Goal: Information Seeking & Learning: Learn about a topic

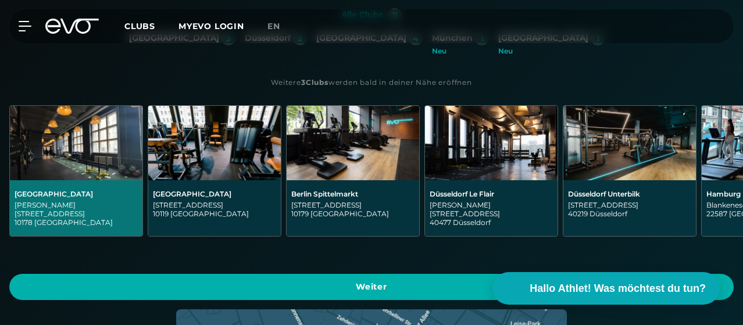
click at [138, 190] on div "[GEOGRAPHIC_DATA][STREET_ADDRESS][PERSON_NAME]" at bounding box center [76, 208] width 123 height 37
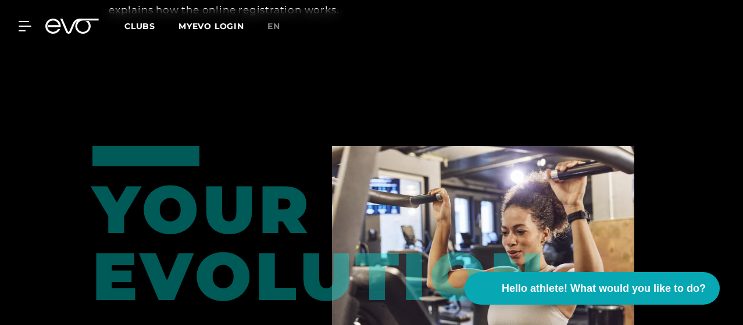
scroll to position [1744, 0]
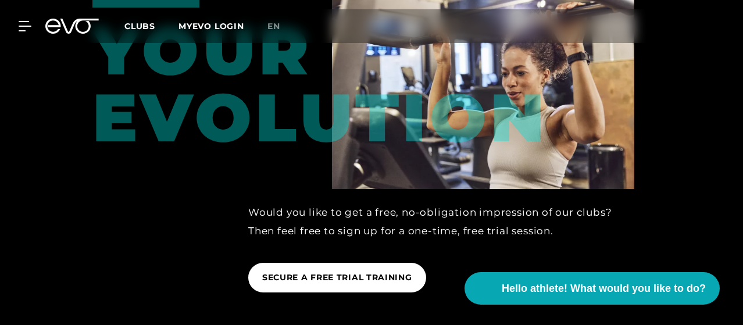
scroll to position [1860, 0]
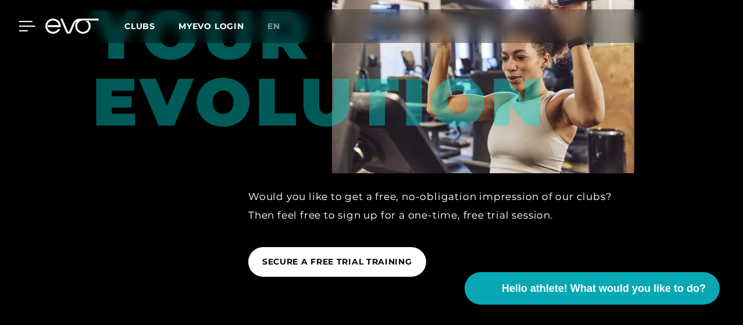
click at [9, 26] on div at bounding box center [18, 26] width 35 height 10
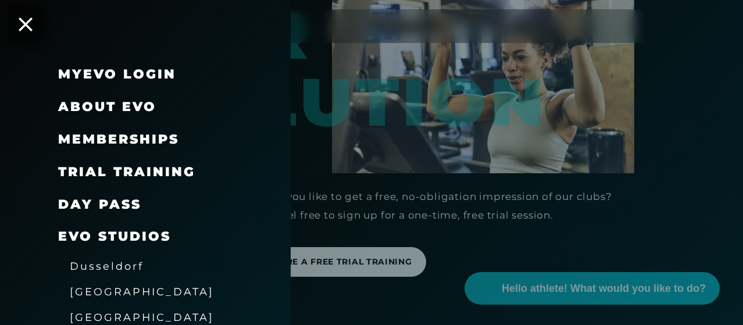
click at [140, 147] on div "Memberships" at bounding box center [118, 139] width 121 height 19
click at [140, 140] on font "Memberships" at bounding box center [118, 139] width 121 height 16
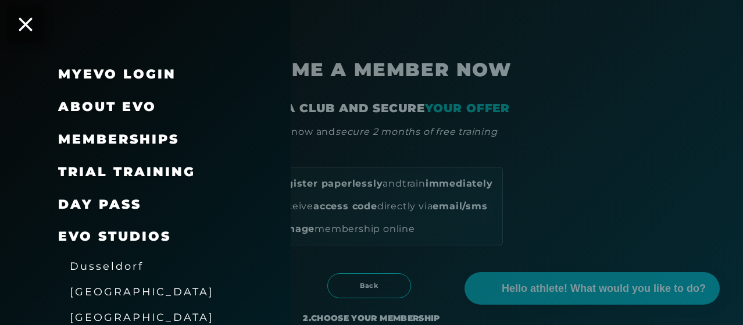
click at [140, 139] on font "Memberships" at bounding box center [118, 139] width 121 height 16
click at [40, 34] on div "MyEVO Login About EVO Memberships Trial training DAY PASS EVO Studios [GEOGRAPH…" at bounding box center [145, 162] width 291 height 325
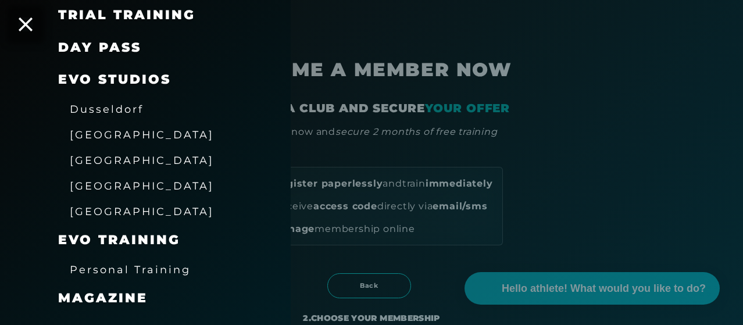
scroll to position [233, 0]
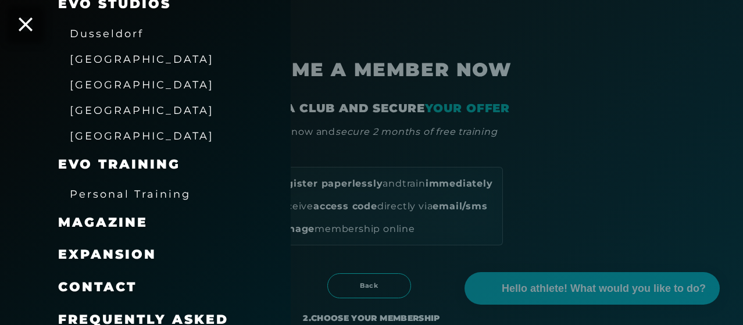
click at [90, 65] on font "[GEOGRAPHIC_DATA]" at bounding box center [142, 59] width 144 height 12
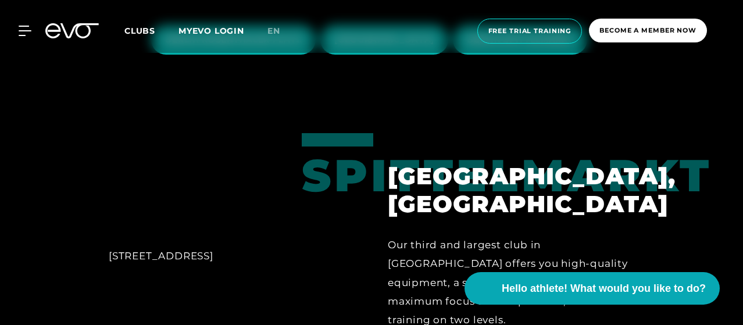
scroll to position [174, 0]
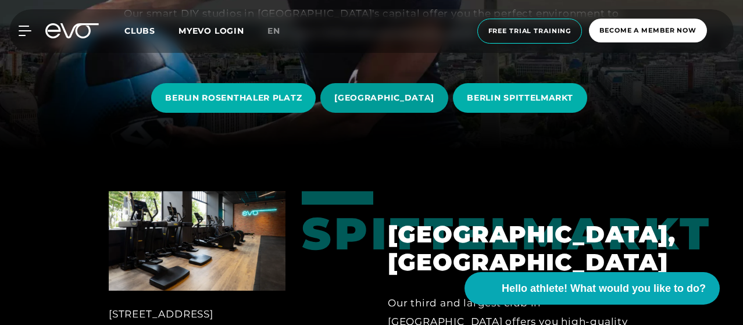
click at [410, 98] on font "[GEOGRAPHIC_DATA]" at bounding box center [384, 97] width 100 height 10
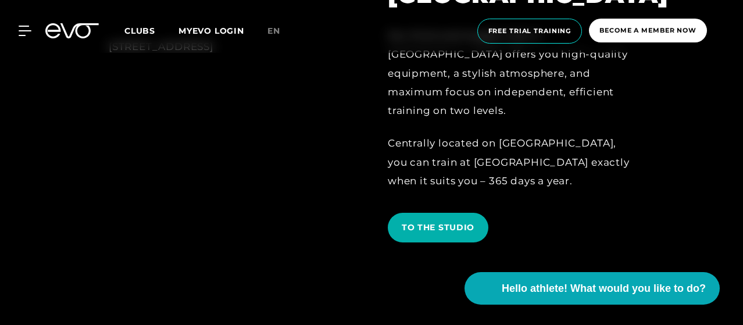
scroll to position [465, 0]
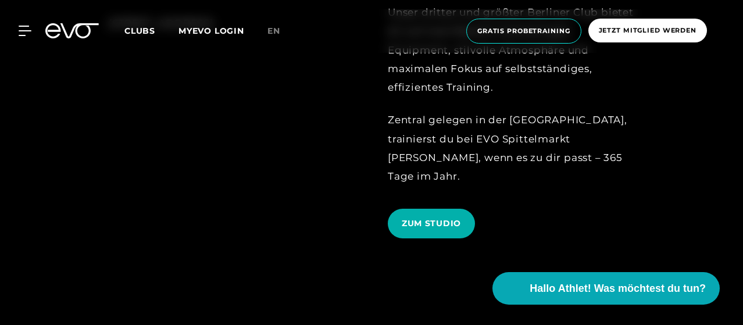
click at [541, 145] on div "Zentral gelegen in der [GEOGRAPHIC_DATA], trainierst du bei EVO Spittelmarkt [P…" at bounding box center [511, 147] width 246 height 75
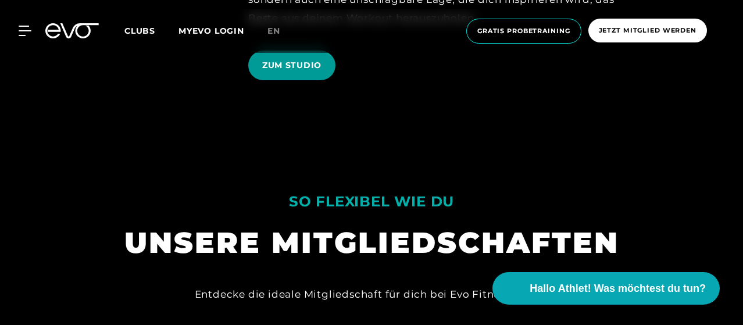
scroll to position [1105, 0]
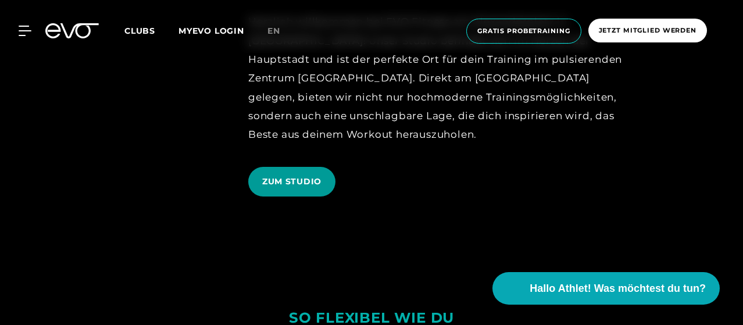
click at [298, 176] on span "ZUM STUDIO" at bounding box center [291, 182] width 59 height 12
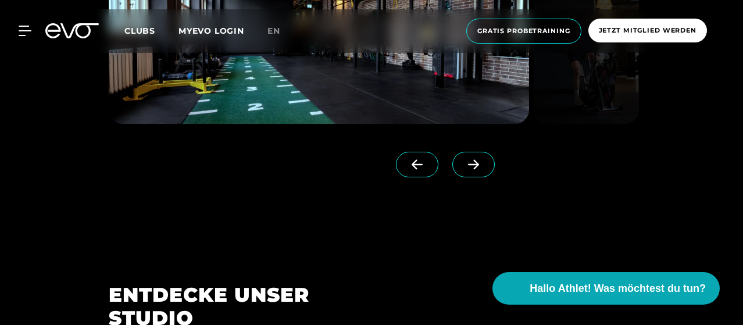
scroll to position [872, 0]
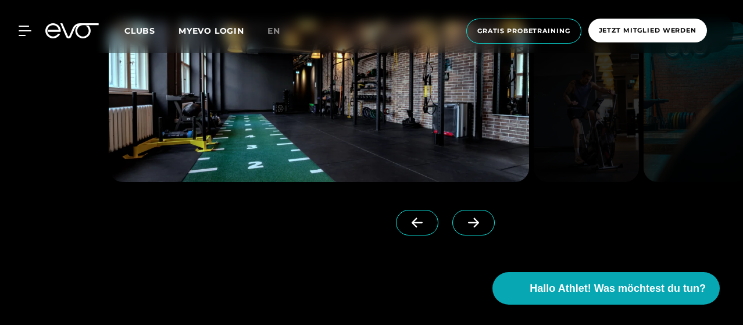
click at [452, 217] on span at bounding box center [473, 223] width 42 height 26
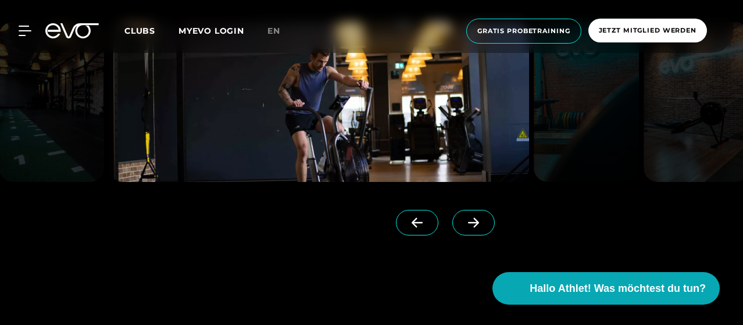
click at [452, 213] on link at bounding box center [475, 233] width 47 height 47
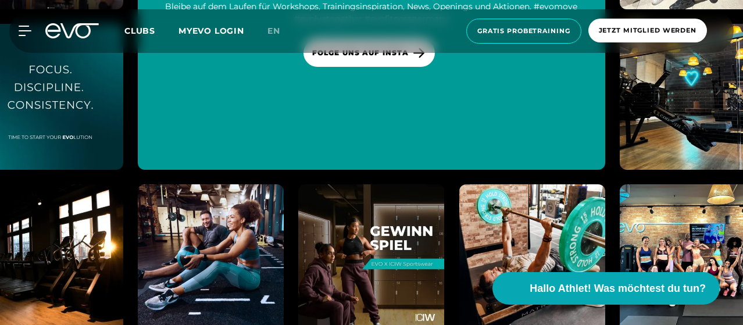
scroll to position [6218, 0]
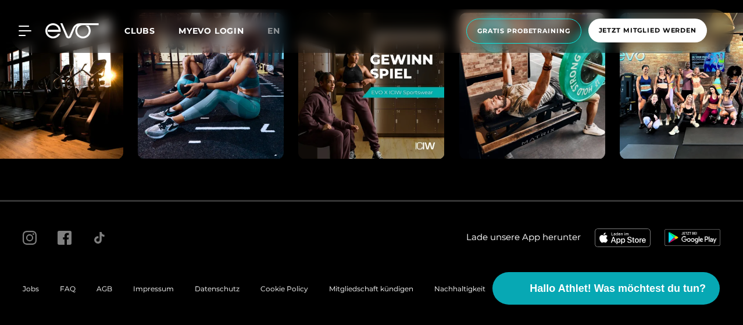
click at [155, 33] on span "Clubs" at bounding box center [139, 31] width 31 height 10
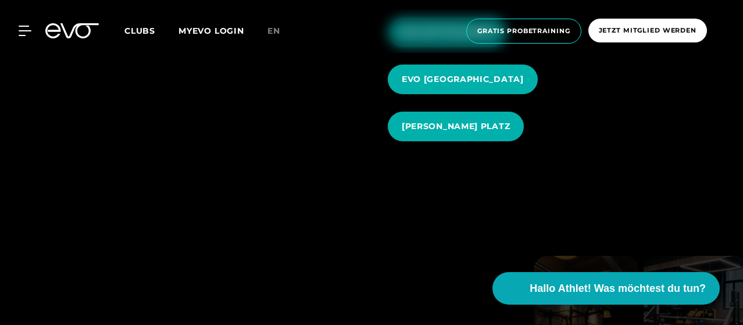
scroll to position [1046, 0]
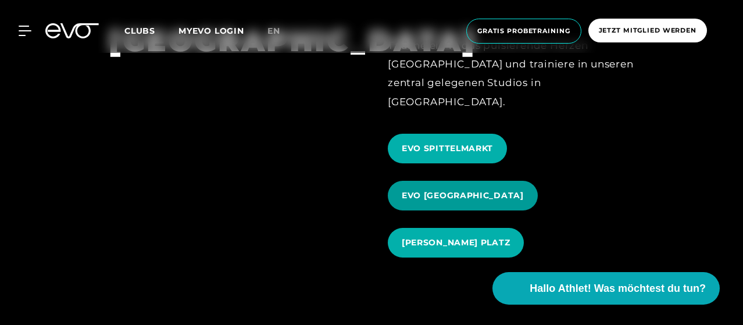
click at [466, 181] on span "EVO [GEOGRAPHIC_DATA]" at bounding box center [463, 196] width 150 height 30
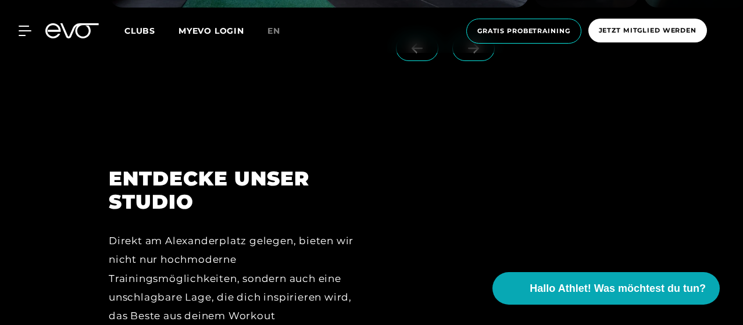
scroll to position [814, 0]
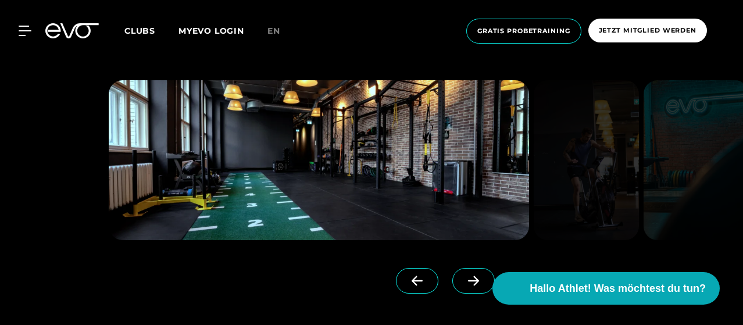
click at [463, 276] on icon at bounding box center [473, 281] width 20 height 10
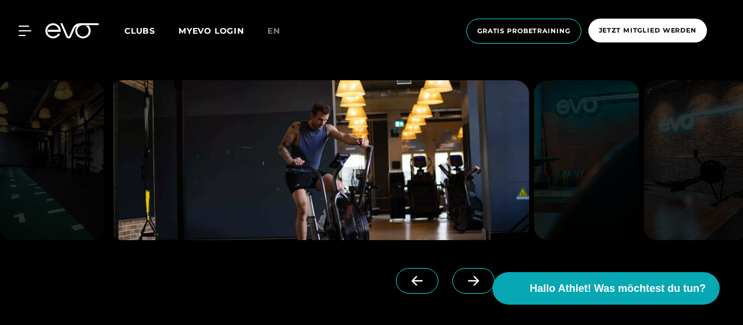
click at [463, 276] on icon at bounding box center [473, 281] width 20 height 10
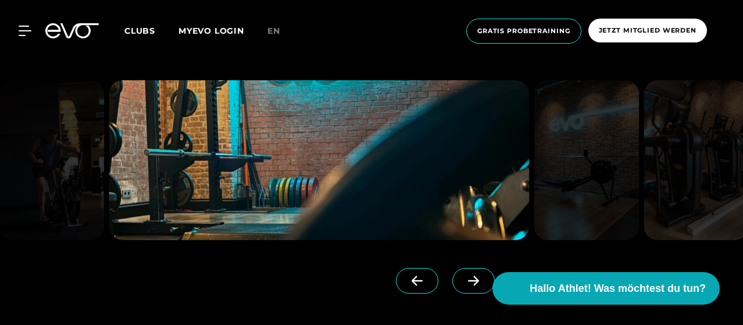
click at [463, 276] on icon at bounding box center [473, 281] width 20 height 10
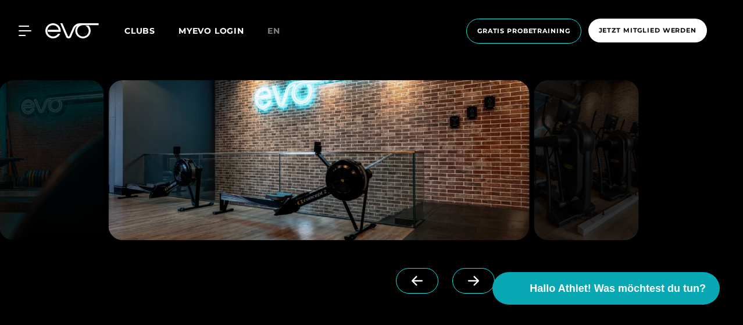
click at [463, 276] on icon at bounding box center [473, 281] width 20 height 10
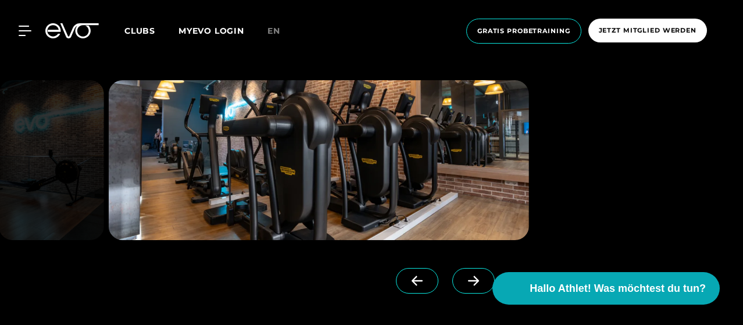
click at [463, 276] on icon at bounding box center [473, 281] width 20 height 10
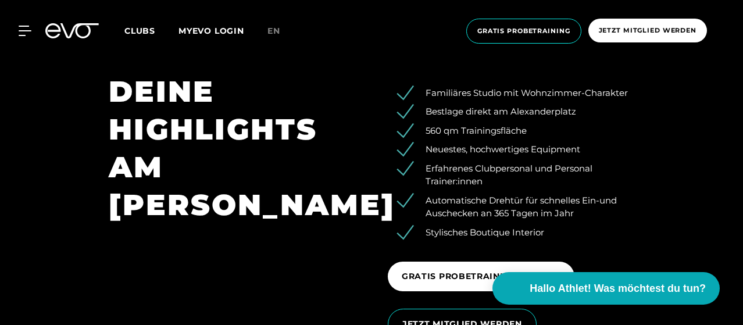
scroll to position [1453, 0]
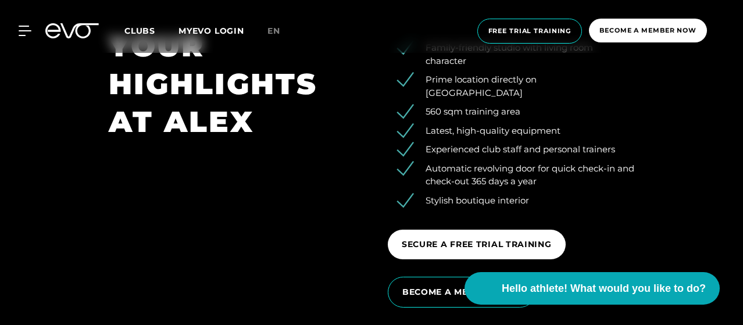
click at [622, 124] on li "Latest, high-quality equipment" at bounding box center [519, 130] width 229 height 13
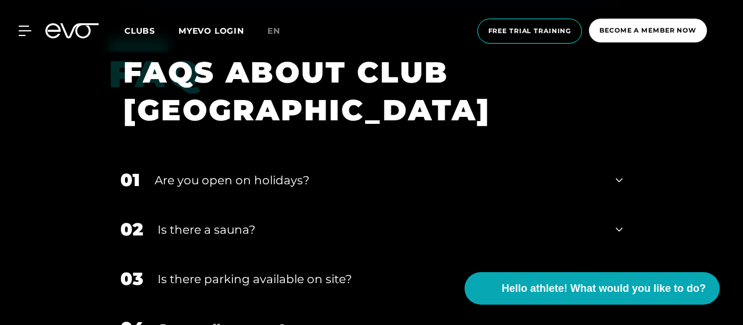
scroll to position [3604, 0]
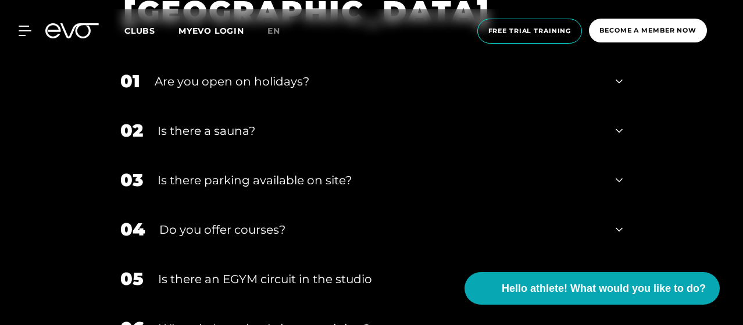
click at [564, 131] on div "Is there a sauna?" at bounding box center [380, 130] width 444 height 17
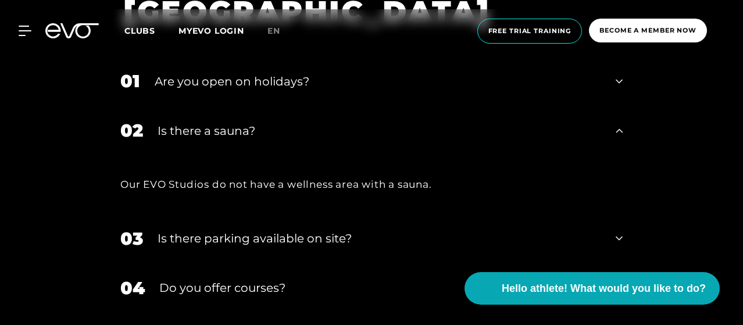
scroll to position [3779, 0]
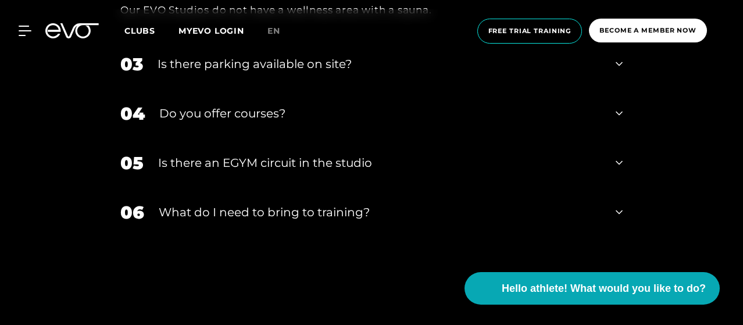
click at [257, 159] on font "Is there an EGYM circuit in the studio" at bounding box center [265, 163] width 214 height 14
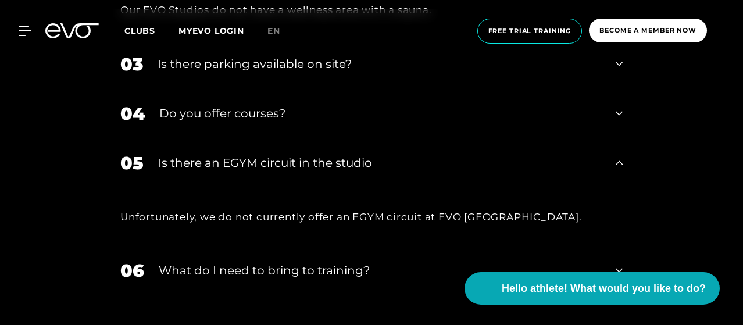
click at [314, 154] on div "Is there an EGYM circuit in the studio" at bounding box center [379, 162] width 443 height 17
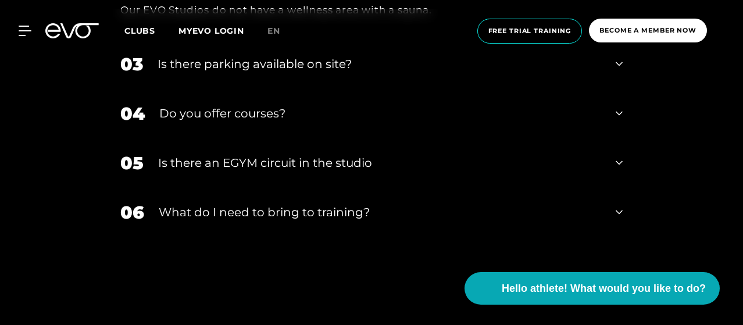
click at [321, 208] on font "What do I need to bring to training?" at bounding box center [264, 212] width 211 height 14
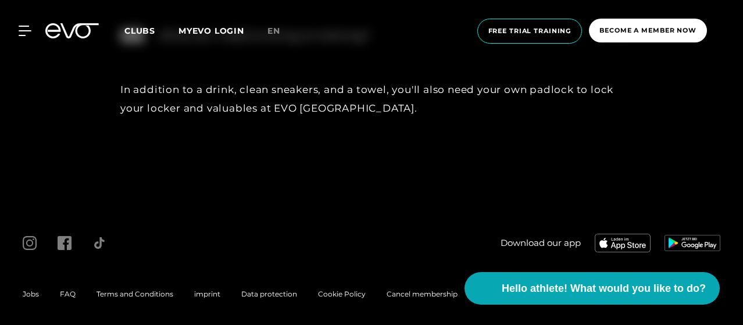
scroll to position [3781, 0]
